Goal: Transaction & Acquisition: Purchase product/service

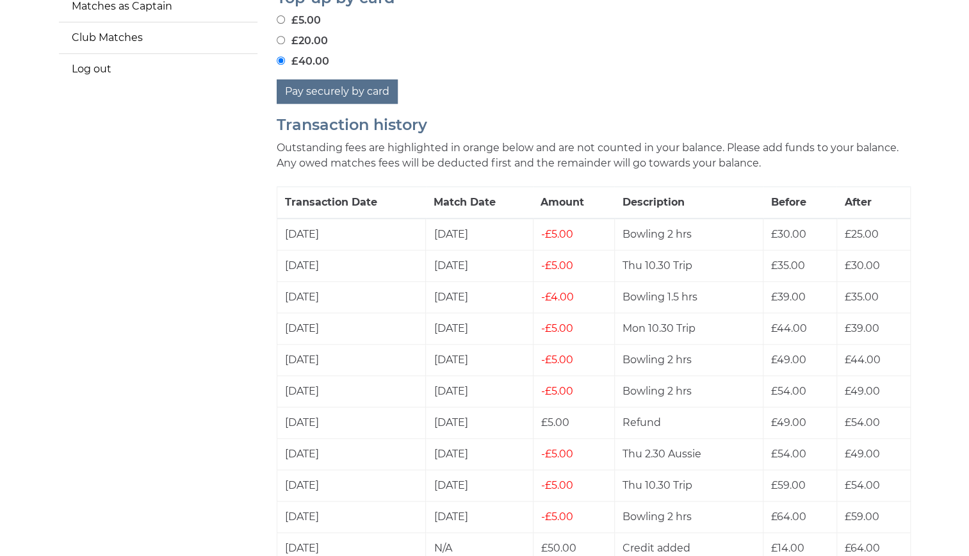
scroll to position [339, 0]
click at [357, 86] on button "Pay securely by card" at bounding box center [337, 92] width 121 height 24
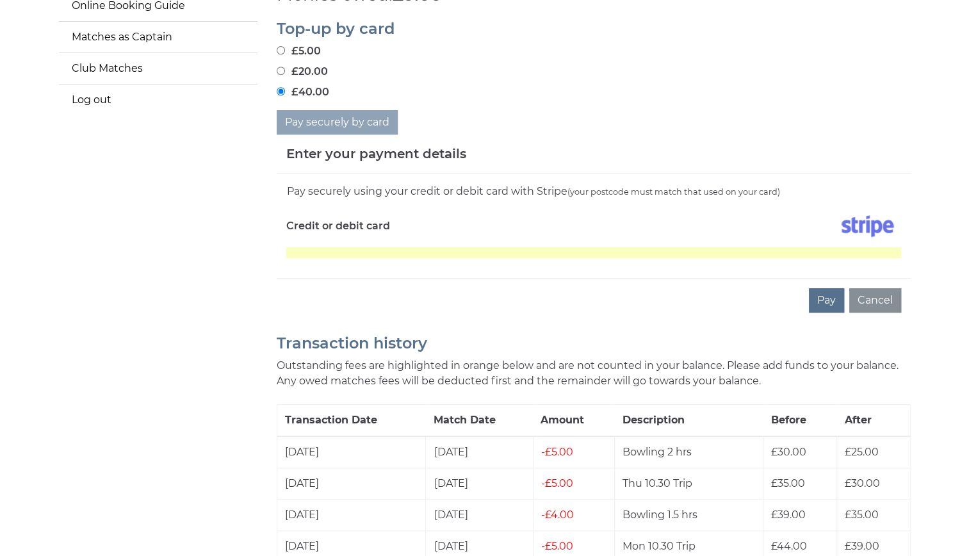
scroll to position [294, 0]
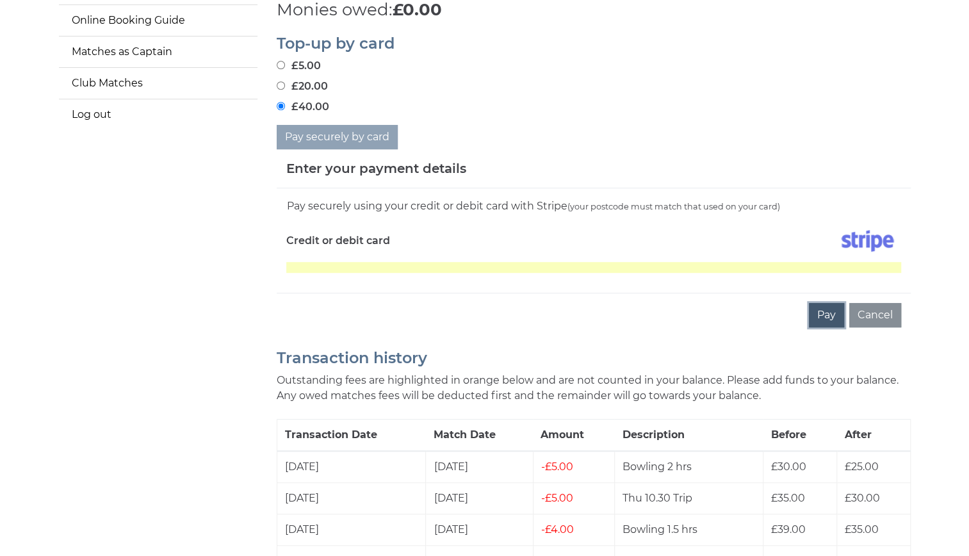
click at [827, 307] on button "Pay" at bounding box center [826, 315] width 35 height 24
click at [450, 239] on div "Credit or debit card" at bounding box center [435, 243] width 317 height 37
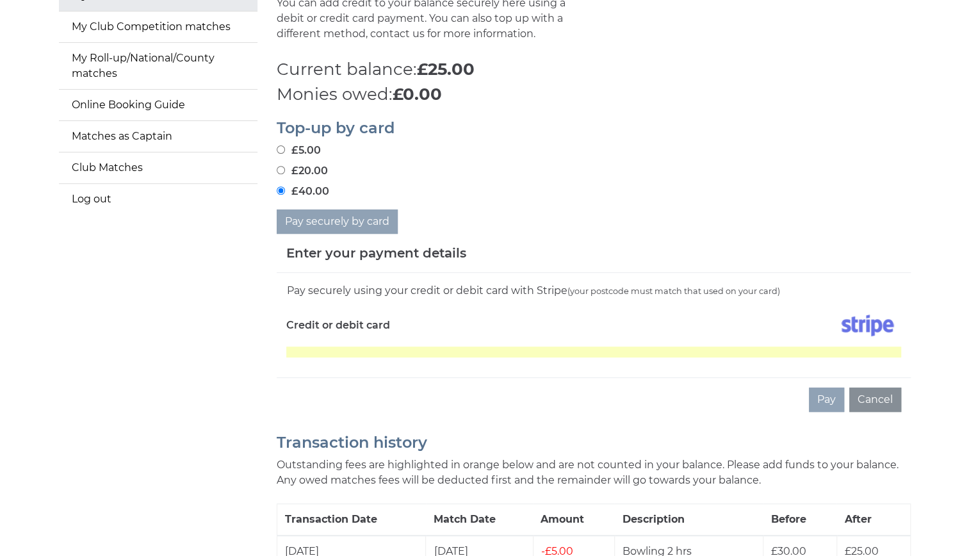
scroll to position [204, 0]
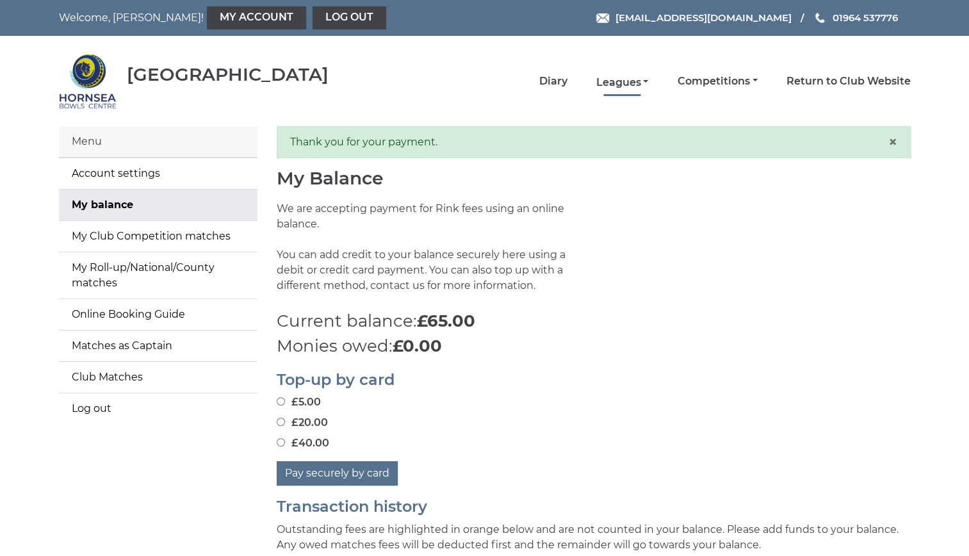
click at [643, 76] on link "Leagues" at bounding box center [622, 83] width 53 height 14
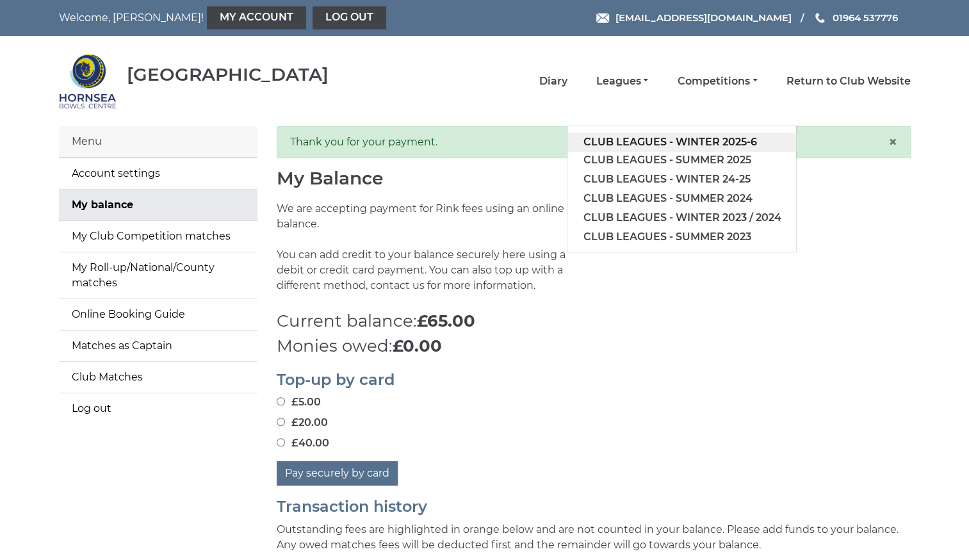
click at [648, 134] on link "Club leagues - Winter 2025-6" at bounding box center [681, 142] width 229 height 19
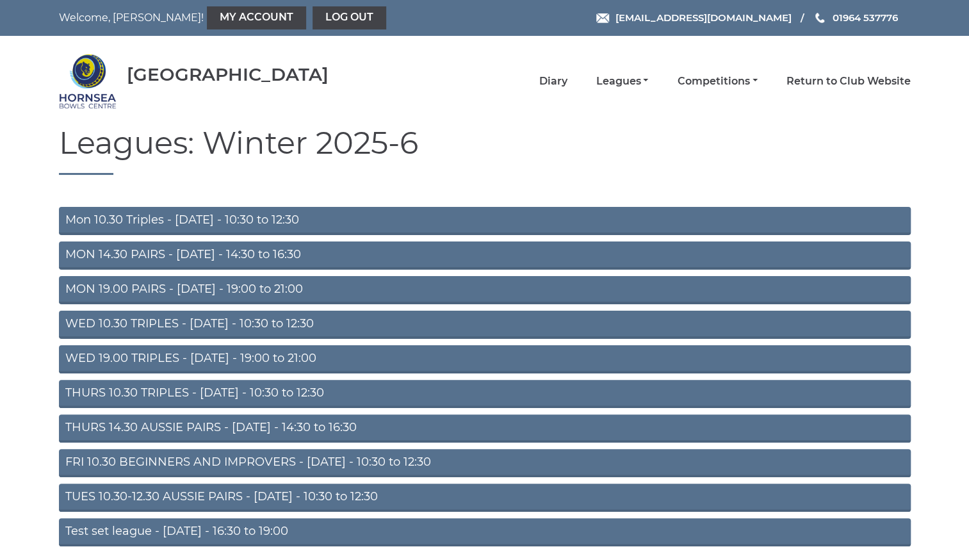
click at [271, 215] on link "Mon 10.30 Triples - Monday - 10:30 to 12:30" at bounding box center [485, 221] width 852 height 28
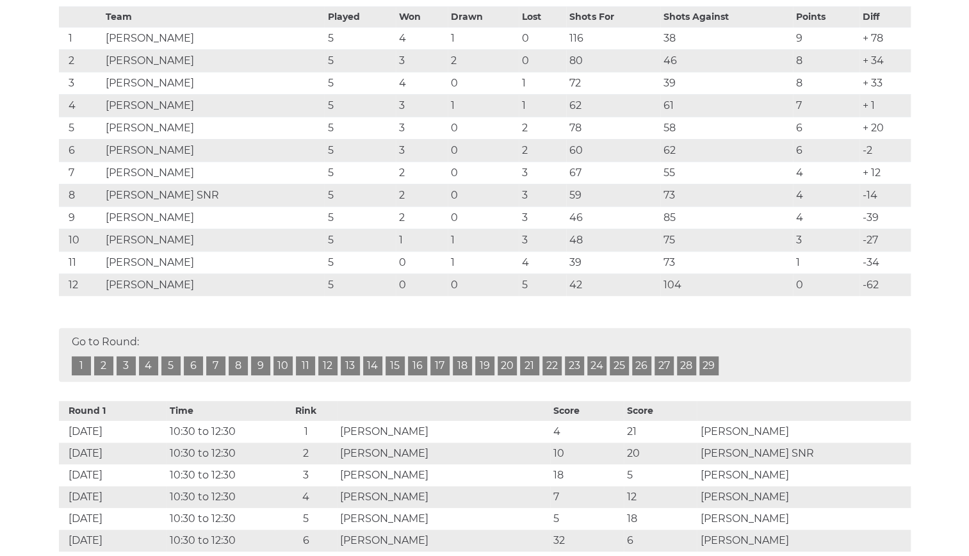
scroll to position [266, 0]
